Goal: Check status: Check status

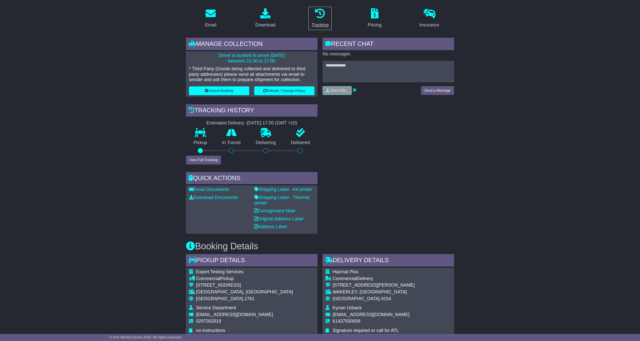
click at [320, 17] on icon at bounding box center [320, 13] width 10 height 10
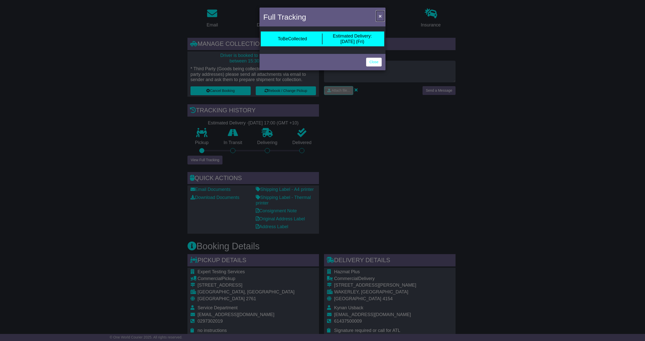
click at [379, 15] on span "×" at bounding box center [380, 16] width 3 height 6
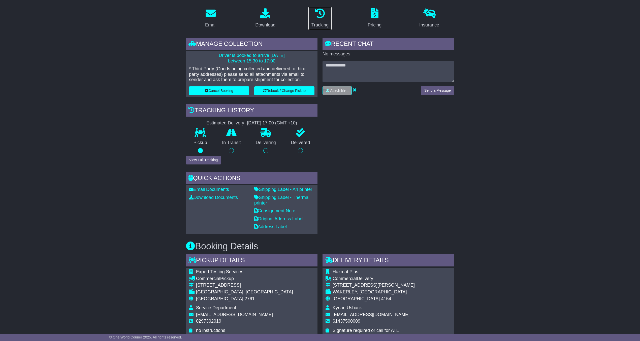
click at [319, 12] on icon at bounding box center [320, 13] width 10 height 10
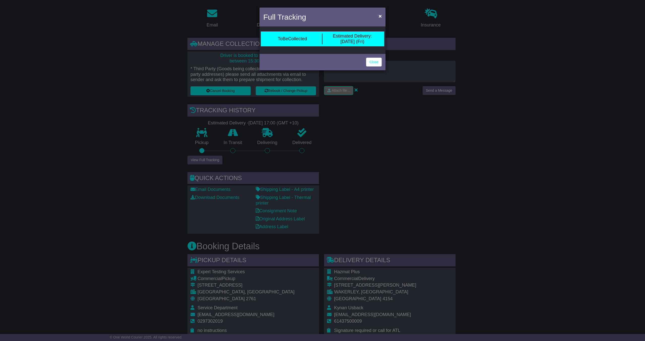
click at [352, 38] on span "Estimated Delivery:" at bounding box center [352, 36] width 39 height 5
click at [381, 61] on link "Close" at bounding box center [374, 62] width 16 height 9
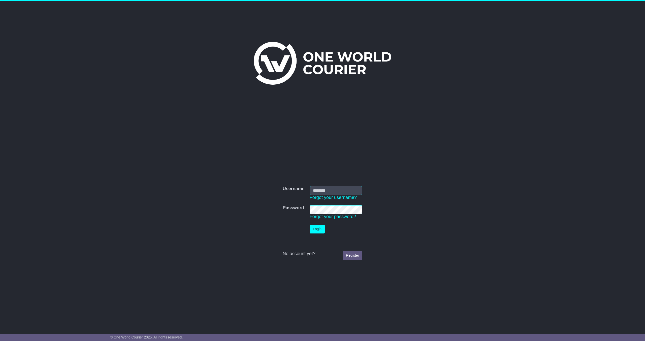
type input "**********"
click at [310, 227] on button "Login" at bounding box center [317, 229] width 15 height 9
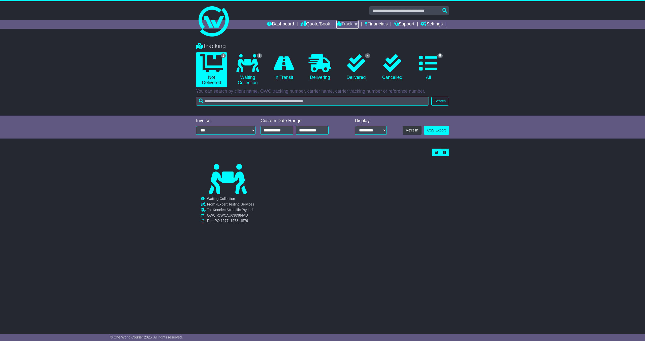
click at [341, 23] on link "Tracking" at bounding box center [347, 24] width 22 height 9
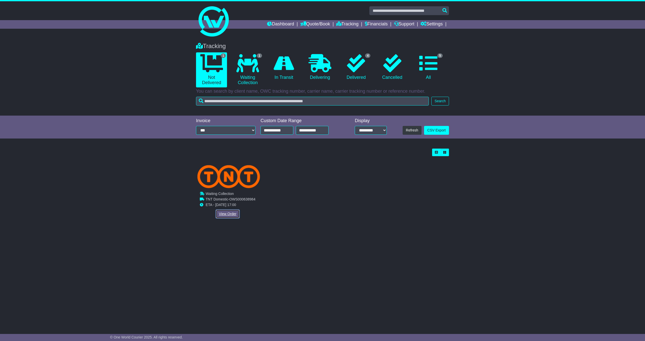
click at [228, 213] on link "View Order" at bounding box center [228, 214] width 24 height 9
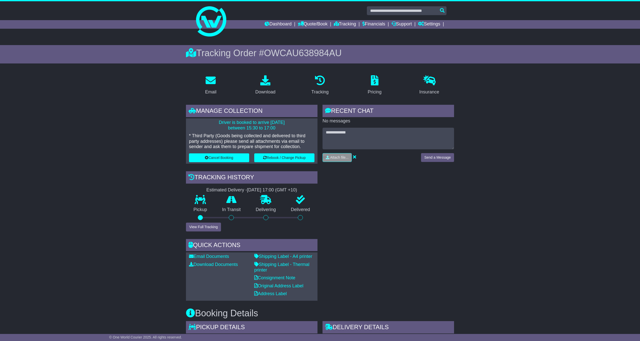
scroll to position [101, 0]
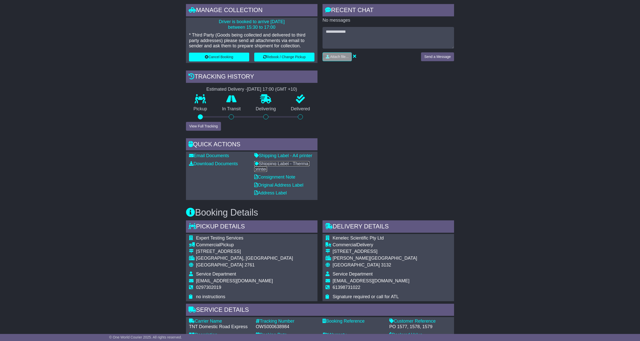
click at [277, 164] on link "Shipping Label - Thermal printer" at bounding box center [281, 166] width 55 height 11
